Goal: Task Accomplishment & Management: Use online tool/utility

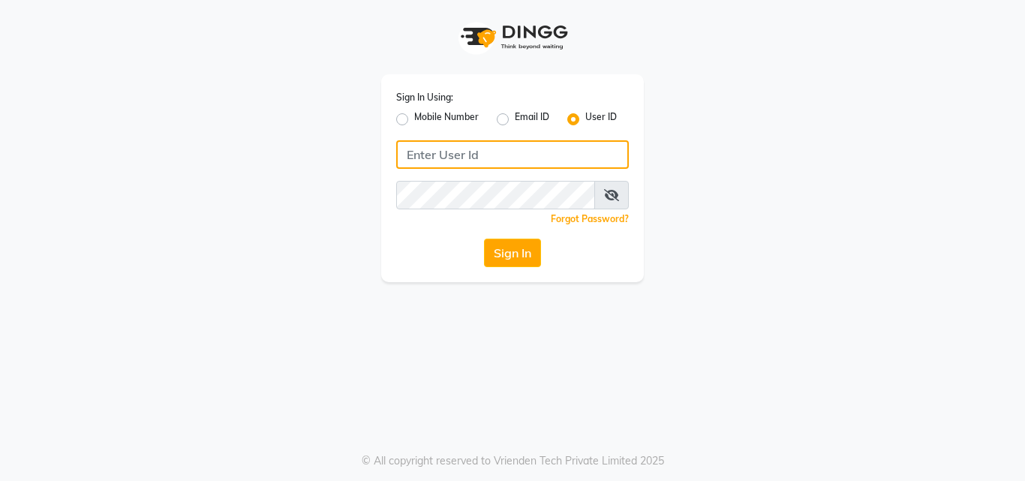
click at [489, 154] on input "Username" at bounding box center [512, 154] width 233 height 29
type input "8805000650"
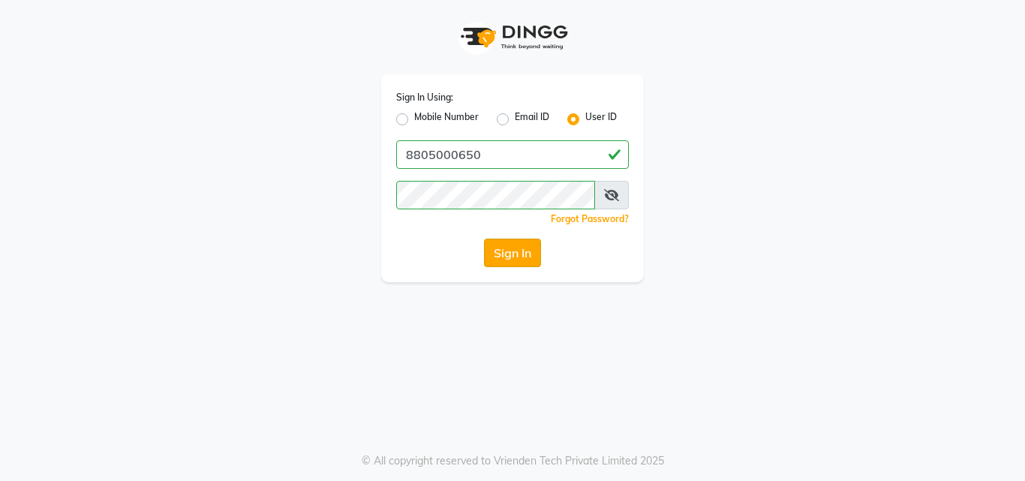
click at [519, 252] on button "Sign In" at bounding box center [512, 253] width 57 height 29
click at [414, 118] on label "Mobile Number" at bounding box center [446, 119] width 65 height 18
click at [414, 118] on input "Mobile Number" at bounding box center [419, 115] width 10 height 10
radio input "true"
radio input "false"
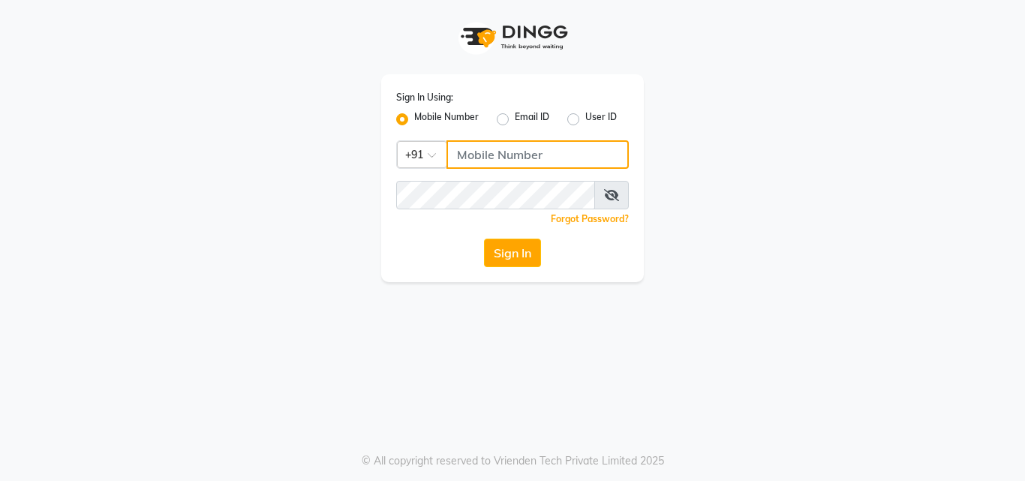
click at [562, 164] on input "Username" at bounding box center [538, 154] width 182 height 29
click at [499, 152] on input "880500650" at bounding box center [538, 154] width 182 height 29
type input "8805000650"
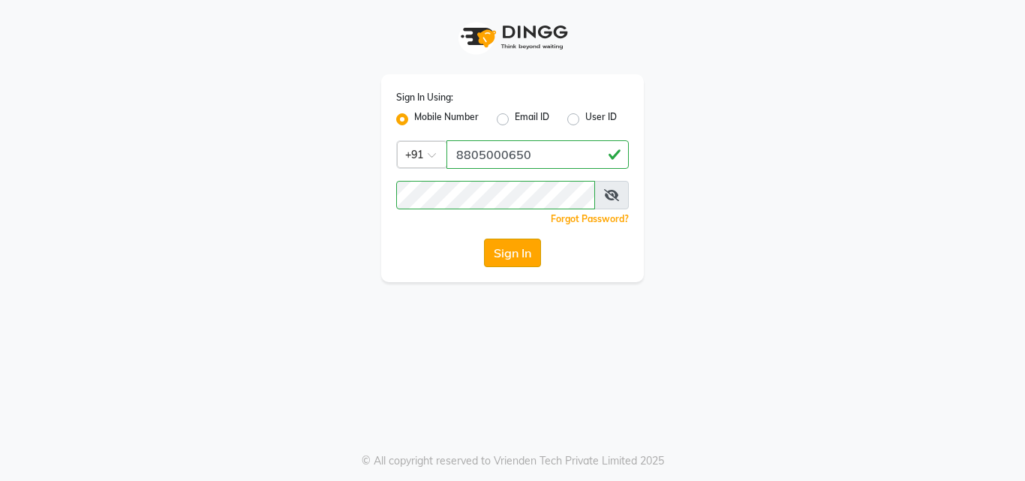
click at [518, 256] on button "Sign In" at bounding box center [512, 253] width 57 height 29
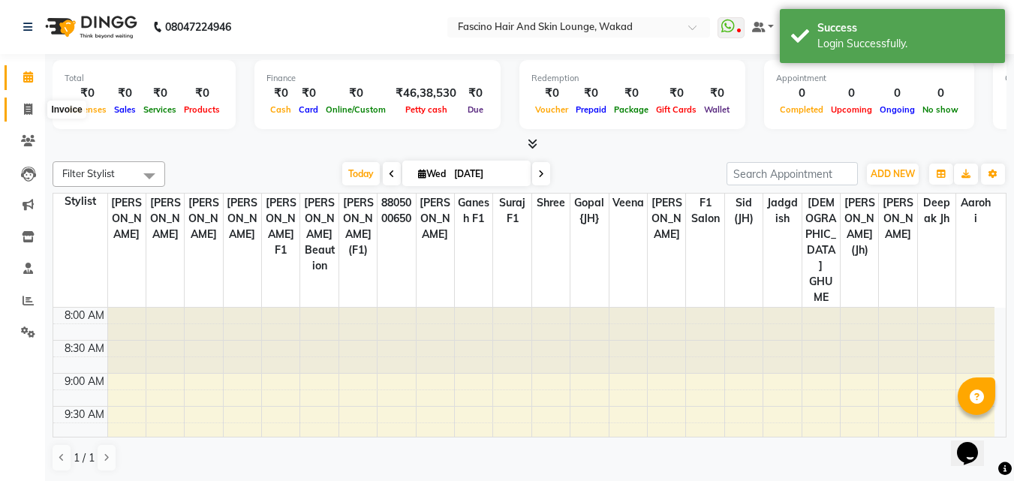
click at [28, 108] on icon at bounding box center [28, 109] width 8 height 11
select select "126"
select select "service"
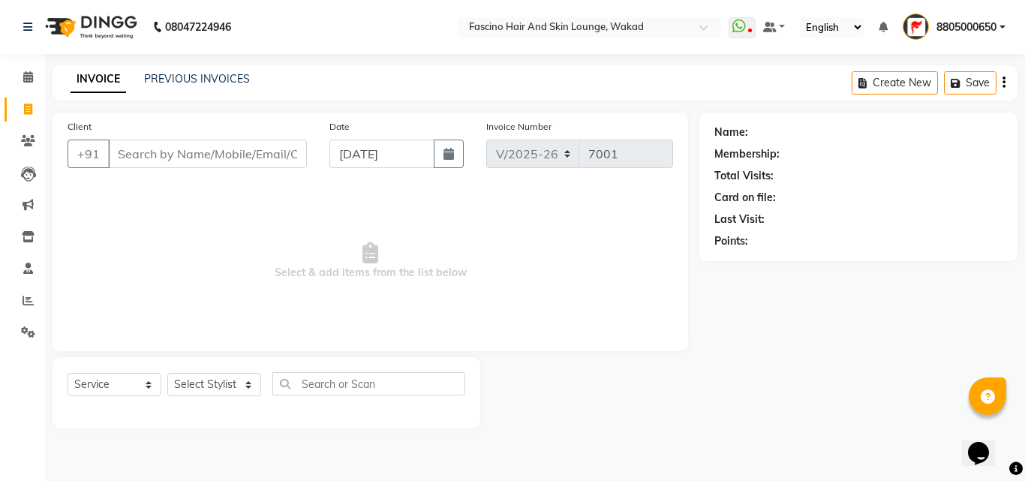
click at [724, 386] on div "Name: Membership: Total Visits: Card on file: Last Visit: Points:" at bounding box center [865, 271] width 330 height 316
click at [196, 142] on input "Client" at bounding box center [207, 154] width 199 height 29
click at [26, 297] on icon at bounding box center [28, 300] width 11 height 11
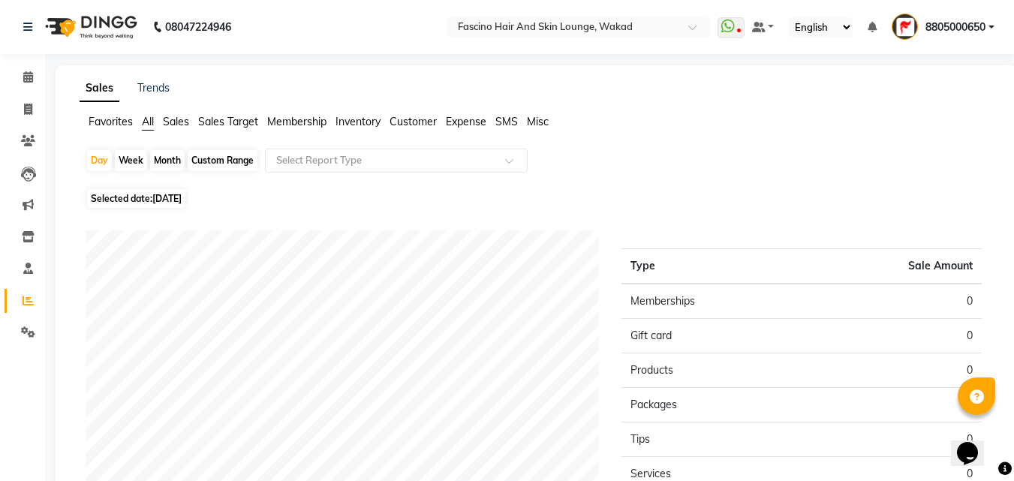
click at [168, 161] on div "Month" at bounding box center [167, 160] width 35 height 21
select select "9"
select select "2025"
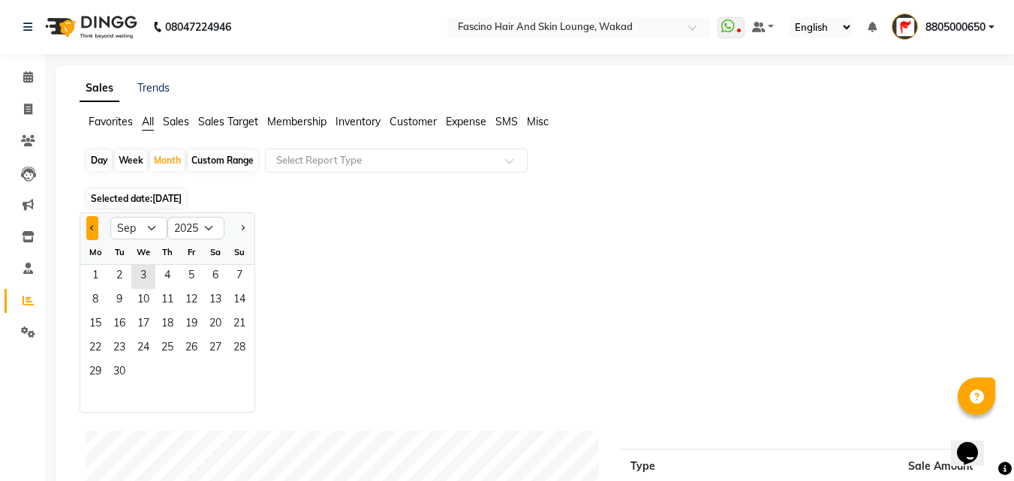
click at [88, 222] on button "Previous month" at bounding box center [92, 228] width 12 height 24
select select "8"
click at [242, 374] on span "31" at bounding box center [239, 373] width 24 height 24
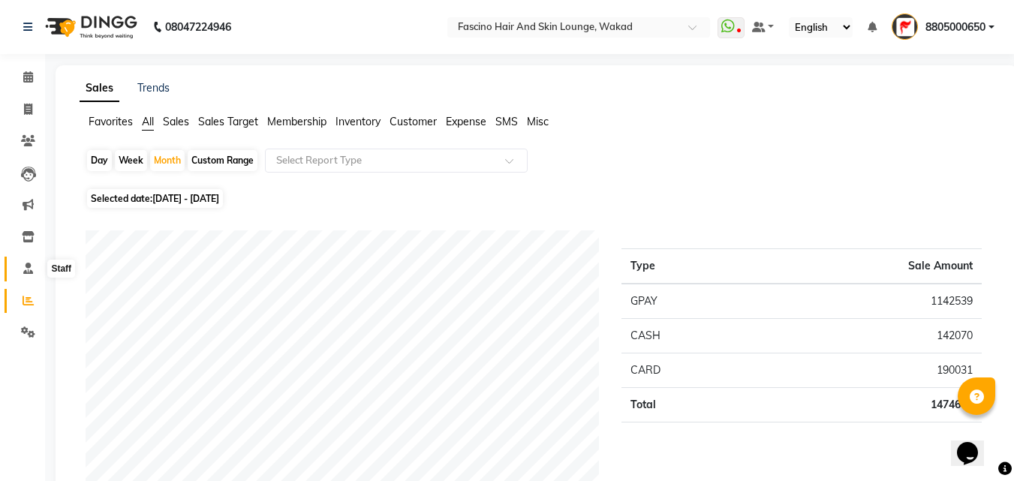
click at [25, 260] on span at bounding box center [28, 268] width 26 height 17
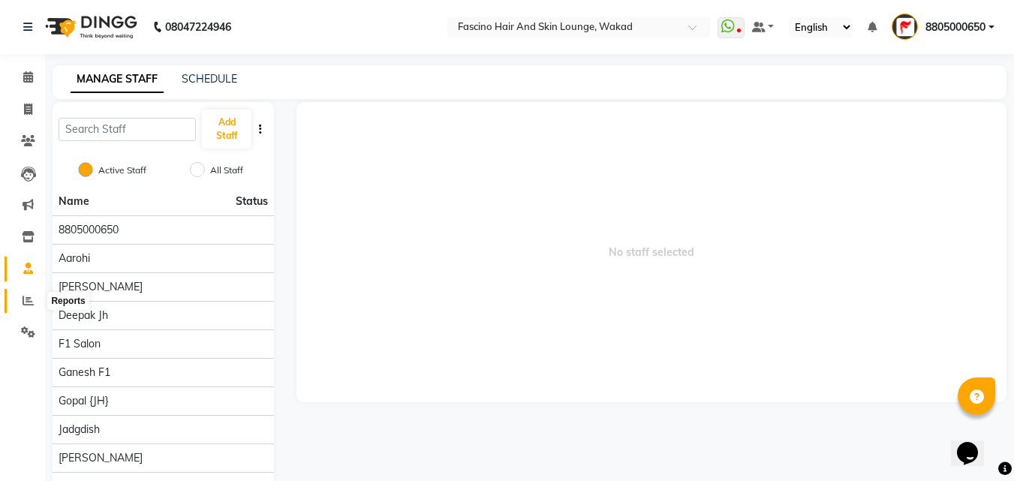
click at [24, 294] on span at bounding box center [28, 301] width 26 height 17
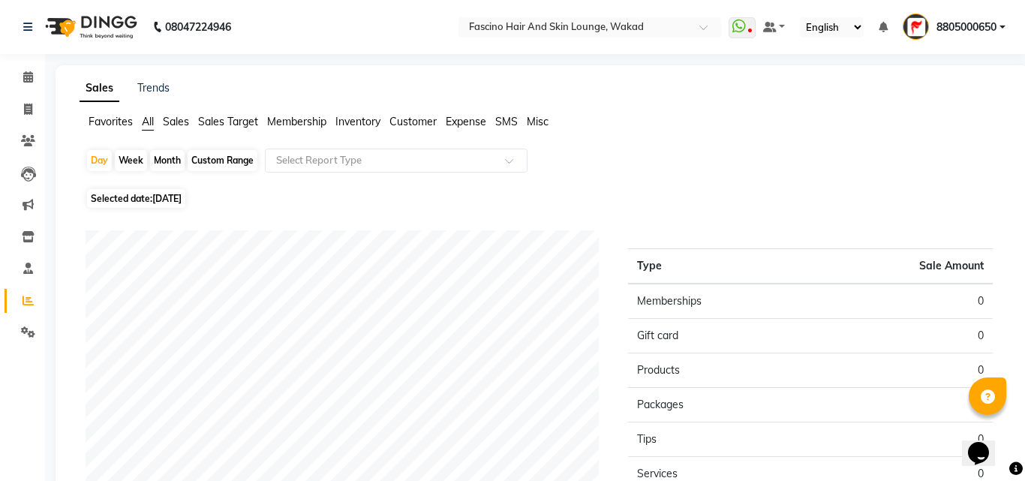
select select "service"
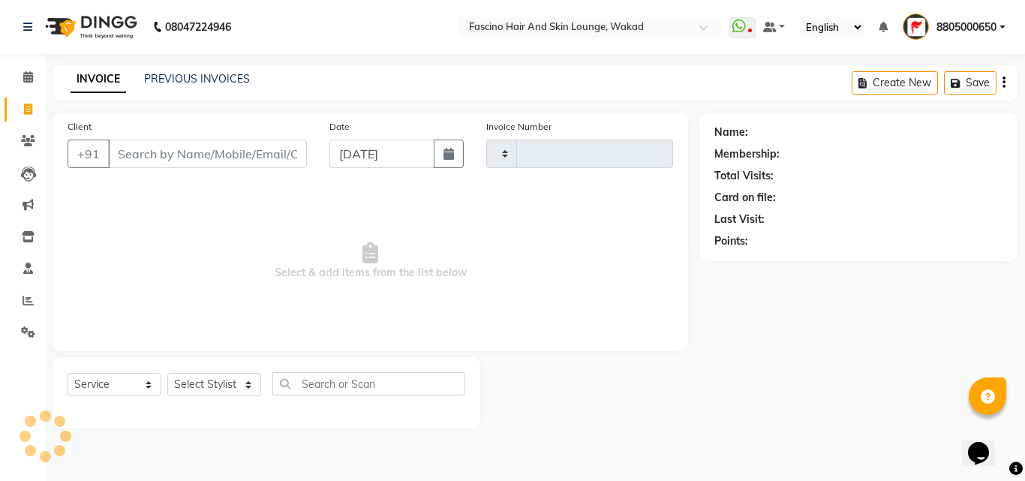
type input "7001"
select select "126"
click at [25, 297] on icon at bounding box center [28, 300] width 11 height 11
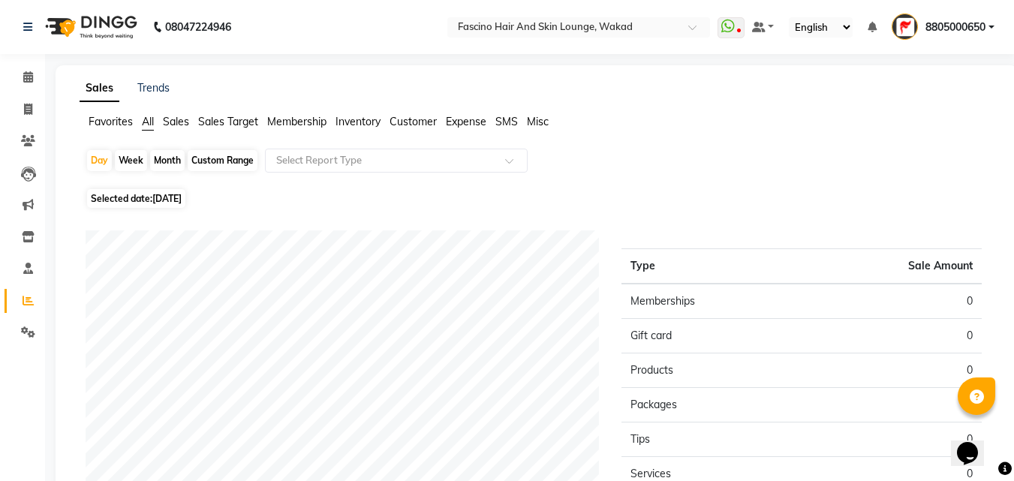
click at [161, 161] on div "Month" at bounding box center [167, 160] width 35 height 21
select select "9"
select select "2025"
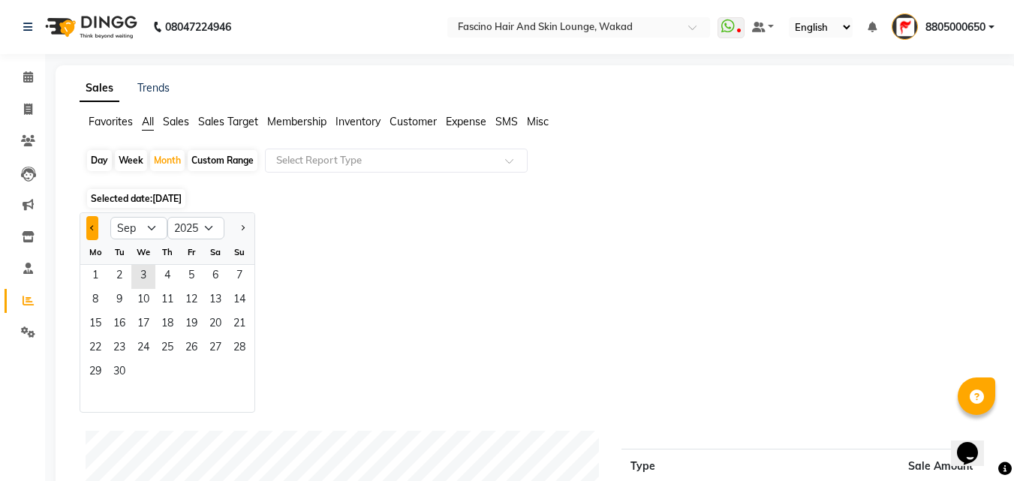
click at [97, 230] on button "Previous month" at bounding box center [92, 228] width 12 height 24
select select "8"
click at [193, 273] on span "1" at bounding box center [191, 277] width 24 height 24
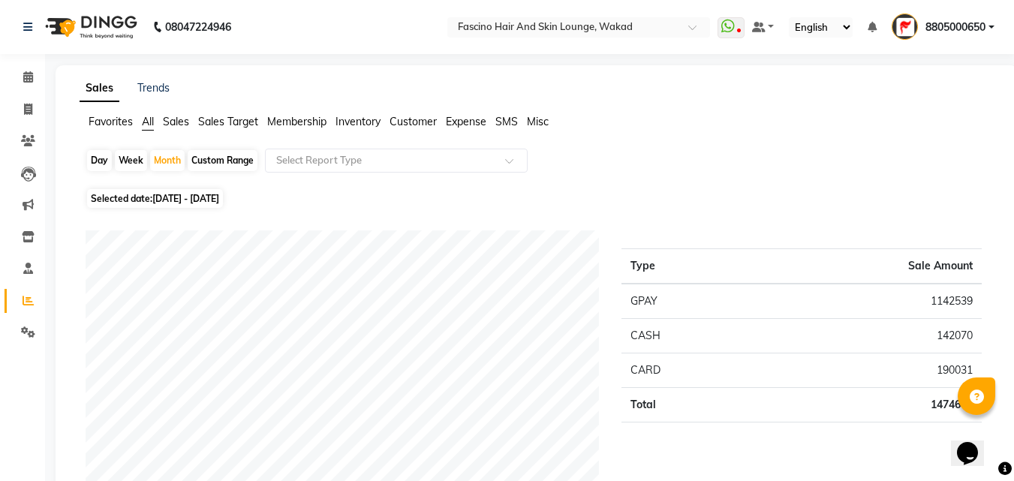
select select "service"
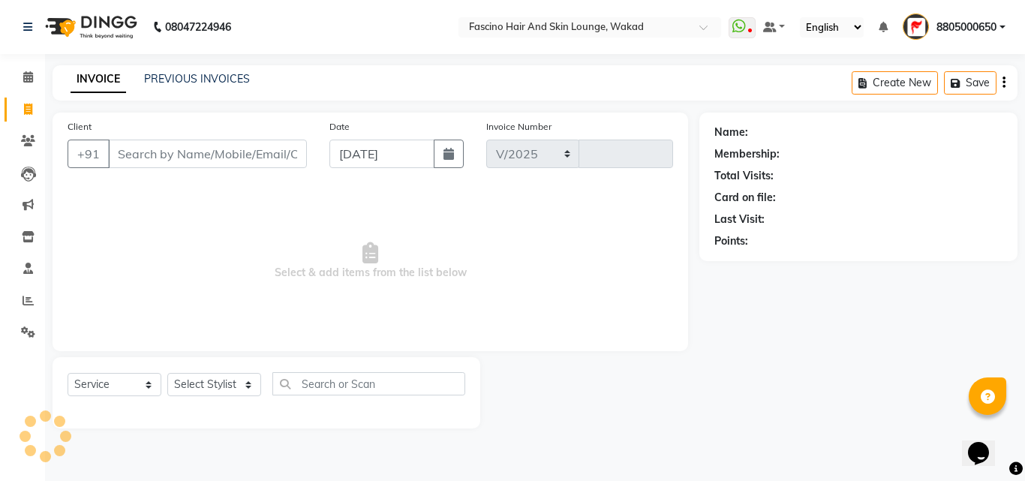
select select "126"
type input "7001"
